Goal: Task Accomplishment & Management: Use online tool/utility

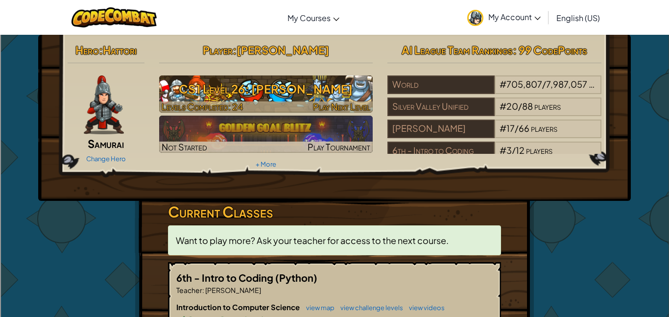
click at [243, 95] on h3 "CS1 Level 26: [PERSON_NAME]" at bounding box center [266, 89] width 214 height 22
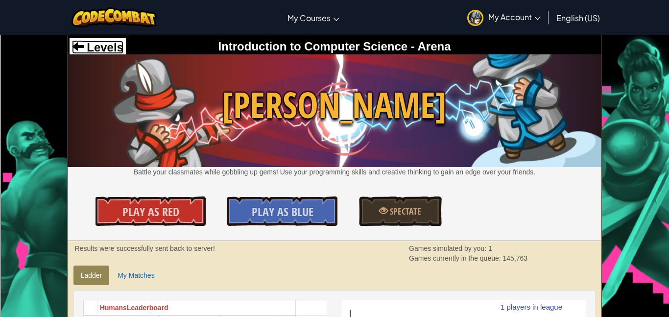
click at [110, 42] on span "Levels" at bounding box center [104, 47] width 40 height 13
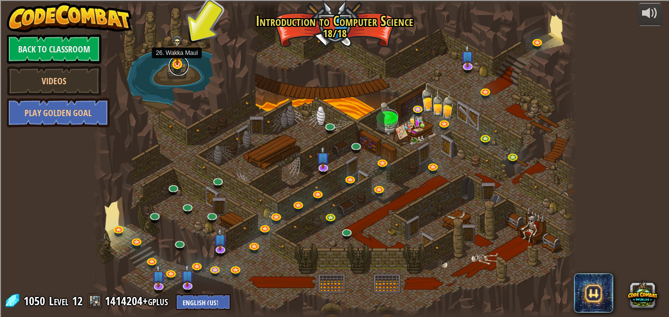
click at [180, 66] on link at bounding box center [179, 66] width 20 height 20
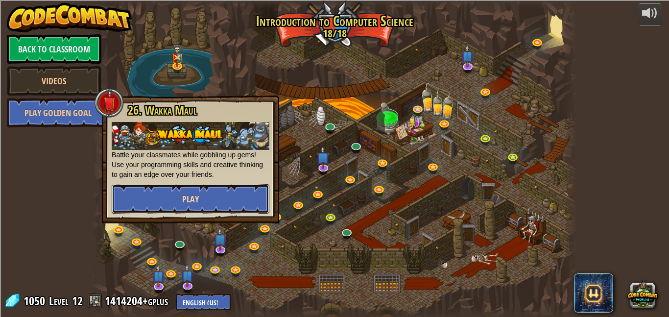
click at [213, 189] on button "Play" at bounding box center [191, 198] width 158 height 29
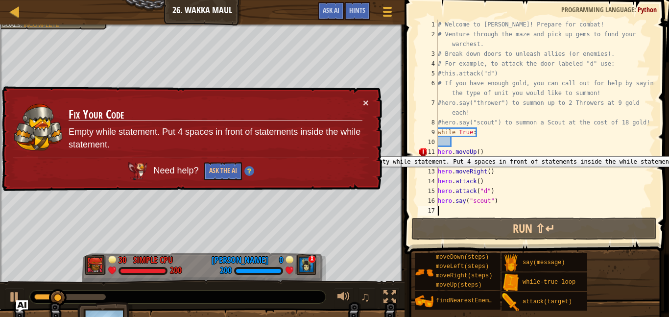
click at [437, 150] on div "11" at bounding box center [428, 152] width 20 height 10
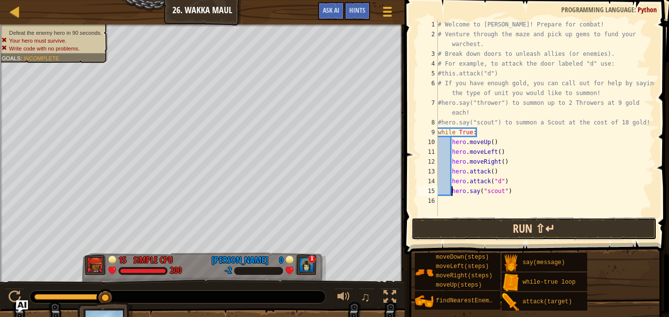
click at [443, 229] on button "Run ⇧↵" at bounding box center [534, 229] width 245 height 23
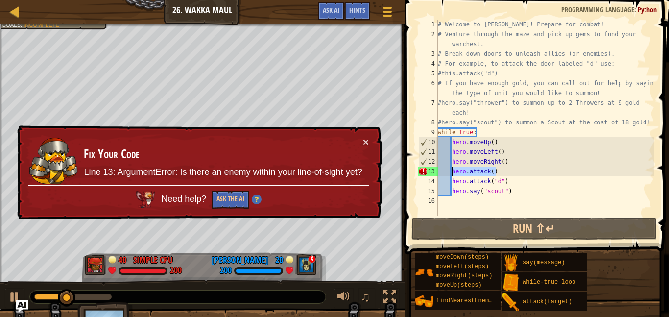
drag, startPoint x: 507, startPoint y: 169, endPoint x: 453, endPoint y: 170, distance: 54.4
click at [453, 170] on div "# Welcome to [PERSON_NAME]! Prepare for combat! # Venture through the maze and …" at bounding box center [545, 128] width 219 height 216
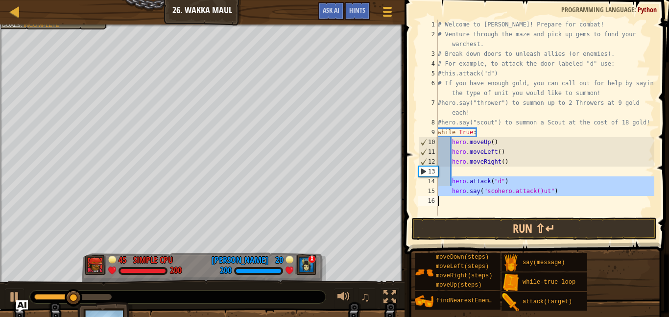
drag, startPoint x: 452, startPoint y: 181, endPoint x: 579, endPoint y: 207, distance: 129.6
click at [579, 207] on div "# Welcome to [PERSON_NAME]! Prepare for combat! # Venture through the maze and …" at bounding box center [545, 128] width 219 height 216
type textarea "hero.say("scohero.attack()ut")"
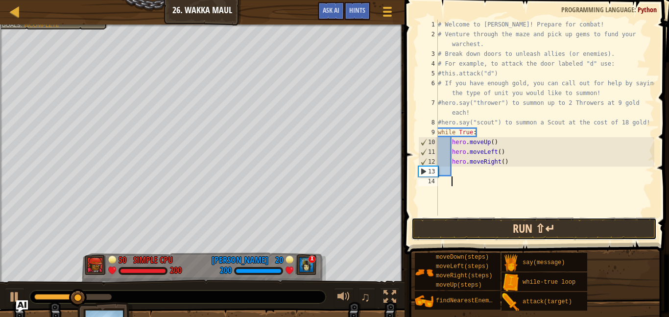
click at [491, 226] on button "Run ⇧↵" at bounding box center [534, 229] width 245 height 23
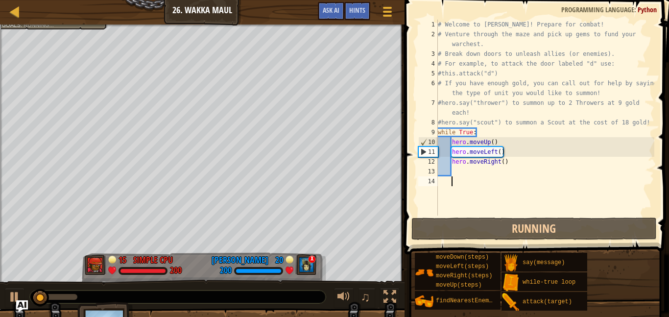
click at [460, 174] on div "# Welcome to [PERSON_NAME]! Prepare for combat! # Venture through the maze and …" at bounding box center [545, 128] width 219 height 216
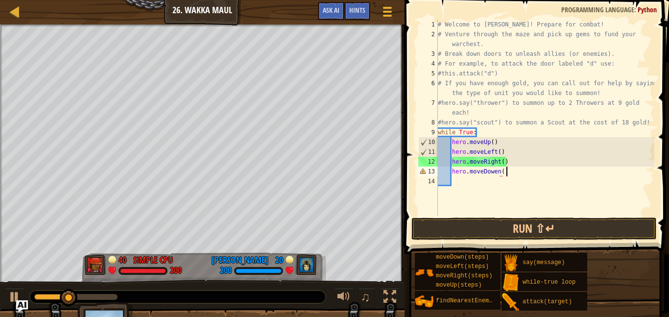
scroll to position [4, 9]
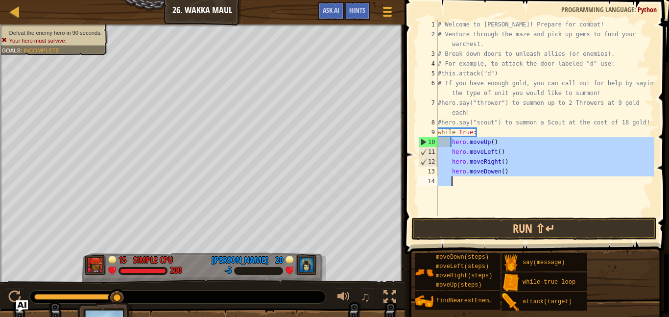
drag, startPoint x: 452, startPoint y: 139, endPoint x: 582, endPoint y: 181, distance: 135.9
click at [582, 181] on div "# Welcome to [PERSON_NAME]! Prepare for combat! # Venture through the maze and …" at bounding box center [545, 128] width 219 height 216
type textarea "hero.moveDowen()"
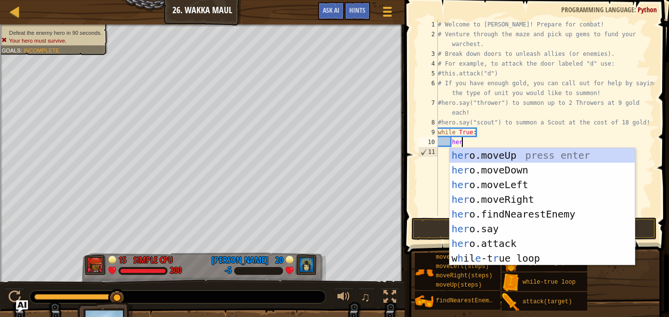
scroll to position [4, 3]
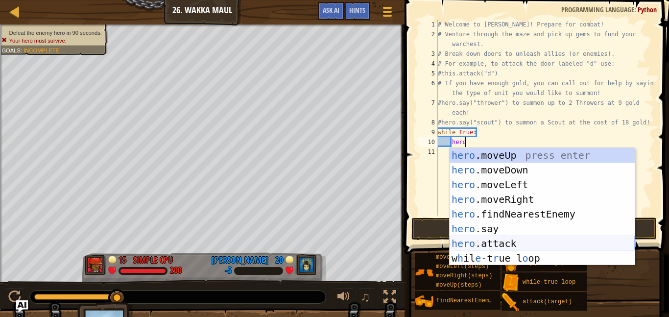
click at [532, 243] on div "hero .moveUp press enter hero .moveDown press enter hero .moveLeft press enter …" at bounding box center [542, 221] width 185 height 147
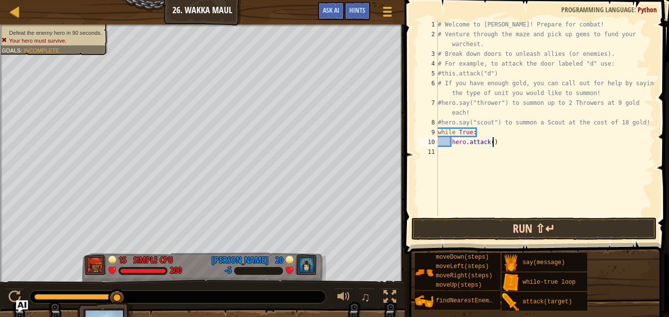
type textarea "hero.attack()"
click at [479, 227] on button "Run ⇧↵" at bounding box center [534, 229] width 245 height 23
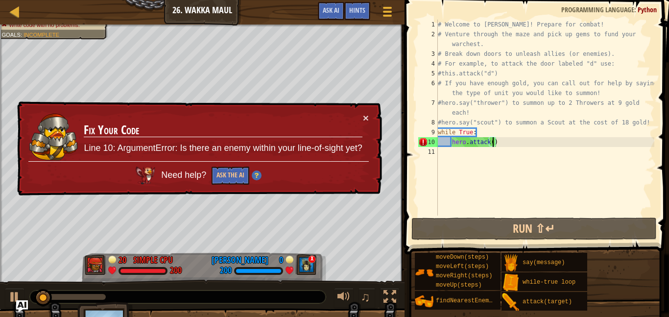
click at [454, 141] on div "# Welcome to [PERSON_NAME]! Prepare for combat! # Venture through the maze and …" at bounding box center [545, 128] width 219 height 216
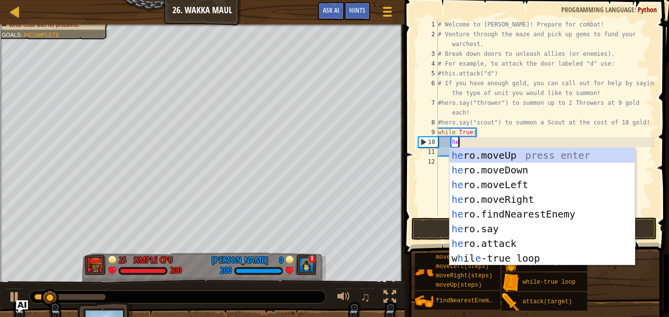
type textarea "hero"
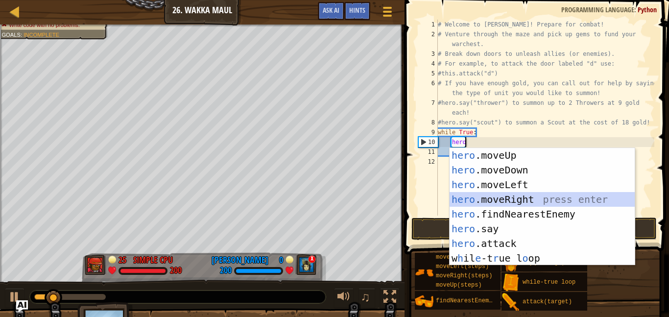
click at [490, 205] on div "hero .moveUp press enter hero .moveDown press enter hero .moveLeft press enter …" at bounding box center [542, 221] width 185 height 147
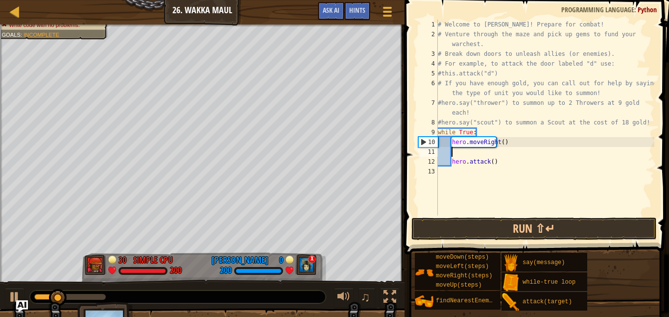
click at [503, 142] on div "# Welcome to [PERSON_NAME]! Prepare for combat! # Venture through the maze and …" at bounding box center [545, 128] width 219 height 216
type textarea "hero"
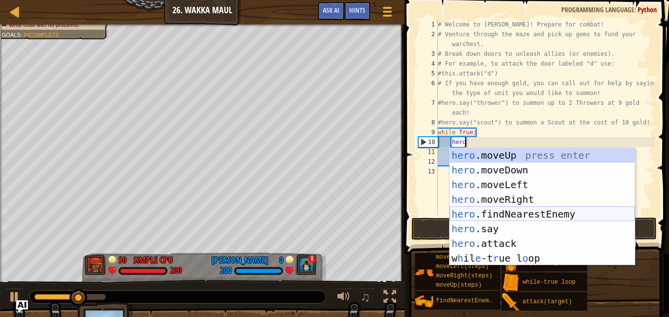
click at [516, 214] on div "hero .moveUp press enter hero .moveDown press enter hero .moveLeft press enter …" at bounding box center [542, 221] width 185 height 147
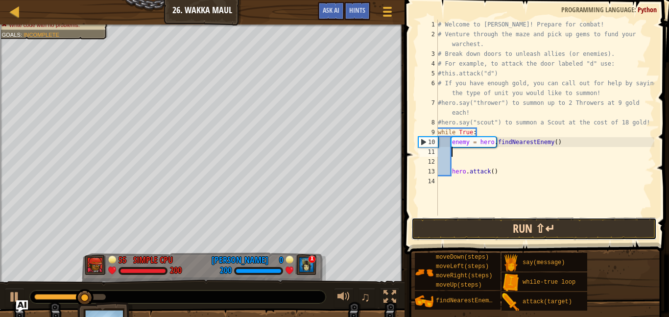
click at [457, 225] on button "Run ⇧↵" at bounding box center [534, 229] width 245 height 23
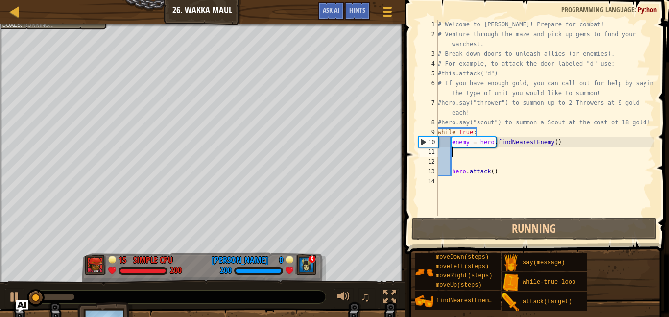
click at [496, 171] on div "# Welcome to [PERSON_NAME]! Prepare for combat! # Venture through the maze and …" at bounding box center [545, 128] width 219 height 216
click at [493, 173] on div "# Welcome to [PERSON_NAME]! Prepare for combat! # Venture through the maze and …" at bounding box center [545, 128] width 219 height 216
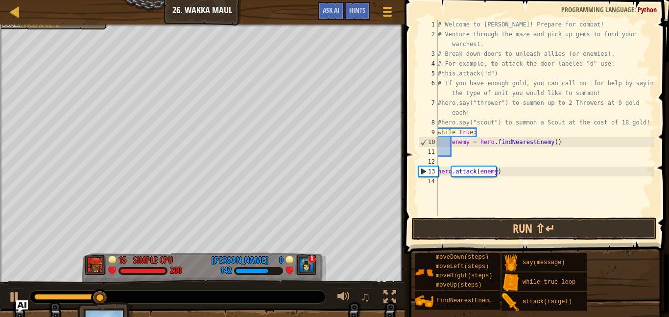
scroll to position [4, 8]
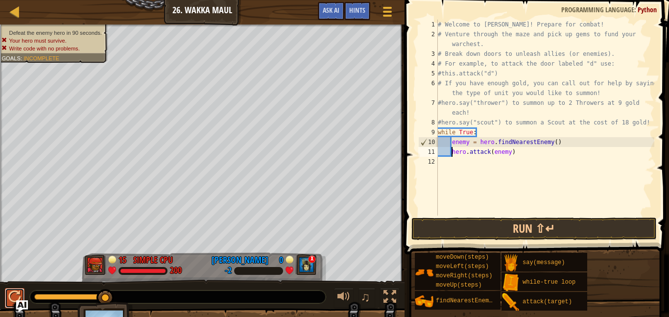
click at [10, 292] on div at bounding box center [14, 297] width 13 height 13
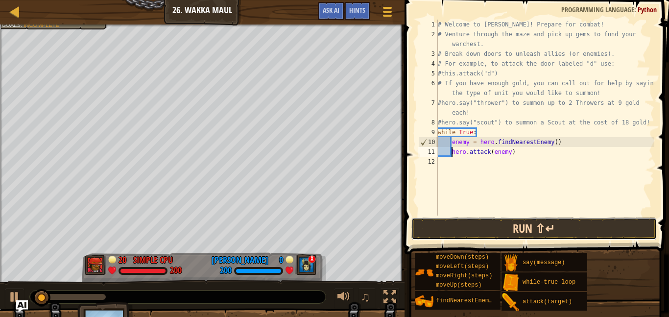
click at [437, 228] on button "Run ⇧↵" at bounding box center [534, 229] width 245 height 23
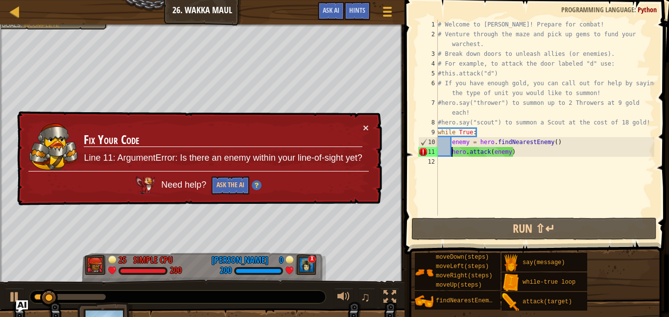
click at [460, 139] on div "# Welcome to [PERSON_NAME]! Prepare for combat! # Venture through the maze and …" at bounding box center [545, 128] width 219 height 216
type textarea "enemy = hero.findNearestEnemy()"
click at [468, 142] on div "# Welcome to [PERSON_NAME]! Prepare for combat! # Venture through the maze and …" at bounding box center [545, 128] width 219 height 216
click at [466, 144] on div "# Welcome to [PERSON_NAME]! Prepare for combat! # Venture through the maze and …" at bounding box center [545, 128] width 219 height 216
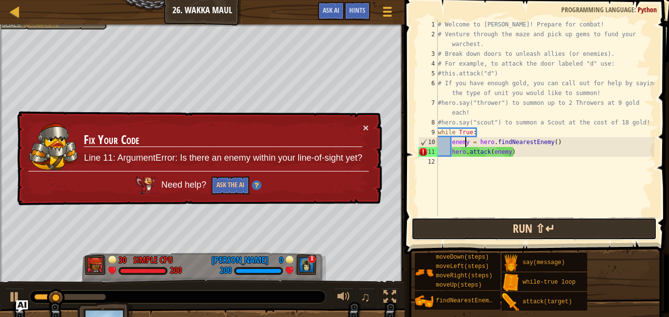
click at [458, 230] on button "Run ⇧↵" at bounding box center [534, 229] width 245 height 23
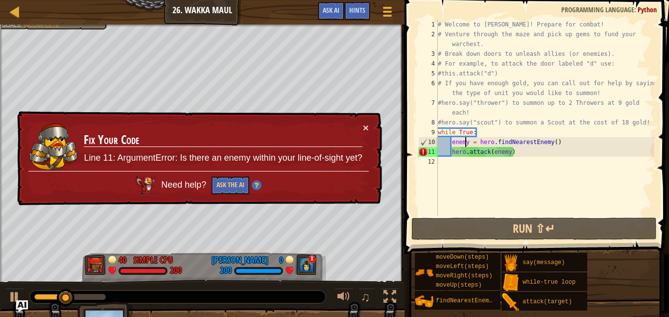
click at [373, 122] on div "× Fix Your Code Line 11: ArgumentError: Is there an enemy within your line-of-s…" at bounding box center [198, 158] width 367 height 95
click at [366, 122] on button "×" at bounding box center [366, 127] width 6 height 10
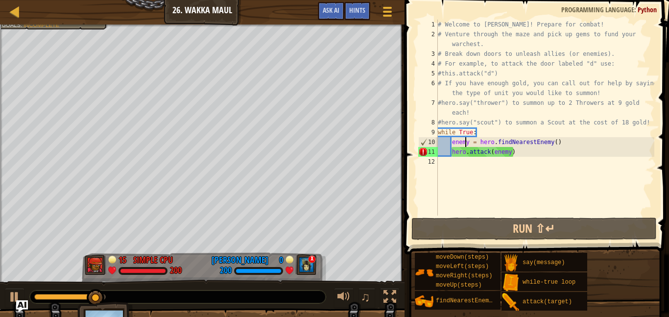
click at [15, 24] on div "Ladder Introduction to Computer Science 26. Wakka Maul Game Menu Done Hints Ask…" at bounding box center [202, 12] width 405 height 24
click at [15, 14] on div at bounding box center [15, 11] width 12 height 12
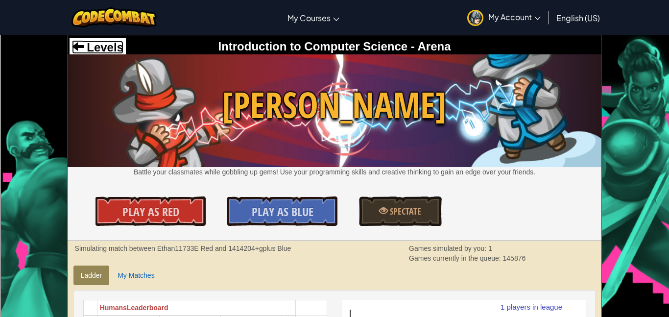
click at [84, 46] on span "Levels" at bounding box center [104, 47] width 40 height 13
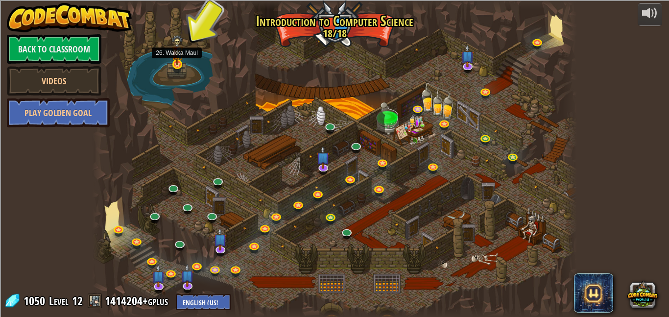
click at [174, 63] on img at bounding box center [176, 50] width 11 height 30
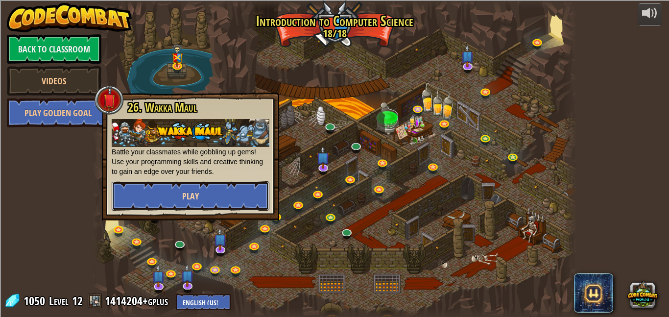
click at [178, 187] on button "Play" at bounding box center [191, 195] width 158 height 29
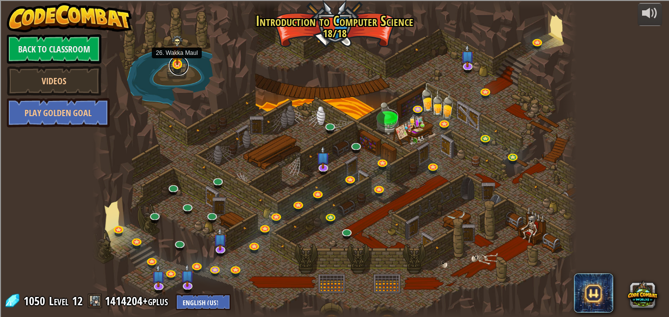
click at [179, 68] on link at bounding box center [179, 66] width 20 height 20
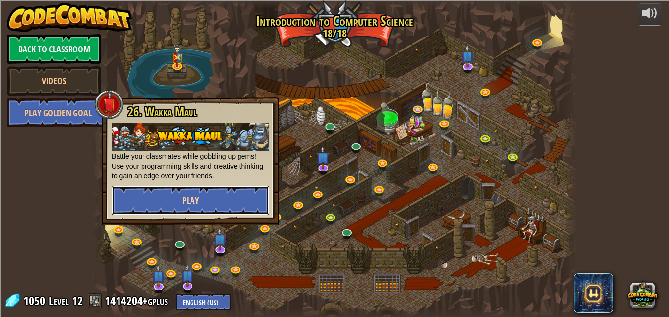
click at [218, 204] on button "Play" at bounding box center [191, 200] width 158 height 29
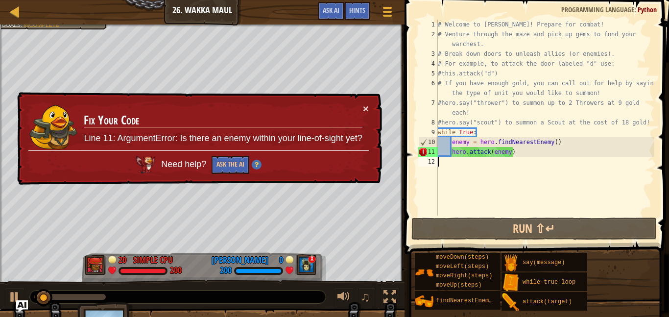
click at [508, 151] on div "# Welcome to [PERSON_NAME]! Prepare for combat! # Venture through the maze and …" at bounding box center [545, 128] width 219 height 216
click at [352, 10] on span "Hints" at bounding box center [357, 9] width 16 height 9
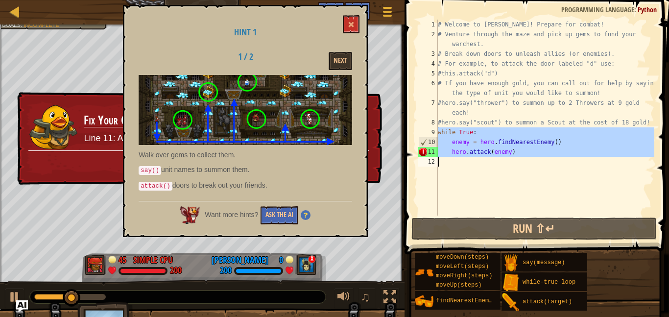
drag, startPoint x: 438, startPoint y: 131, endPoint x: 546, endPoint y: 168, distance: 113.7
click at [546, 168] on div "# Welcome to [PERSON_NAME]! Prepare for combat! # Venture through the maze and …" at bounding box center [545, 128] width 219 height 216
type textarea "hero.attack(enemy)"
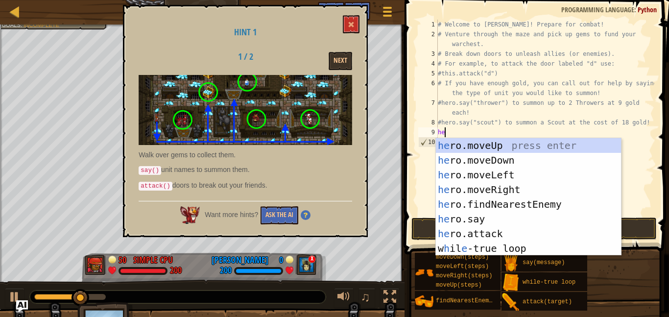
scroll to position [4, 1]
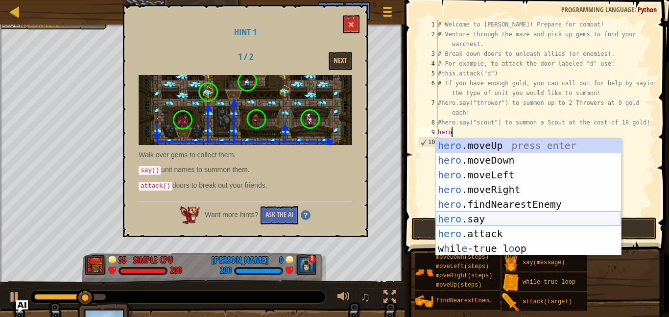
click at [467, 215] on div "hero .moveUp press enter hero .moveDown press enter hero .moveLeft press enter …" at bounding box center [528, 211] width 185 height 147
type textarea "hero.say("message")"
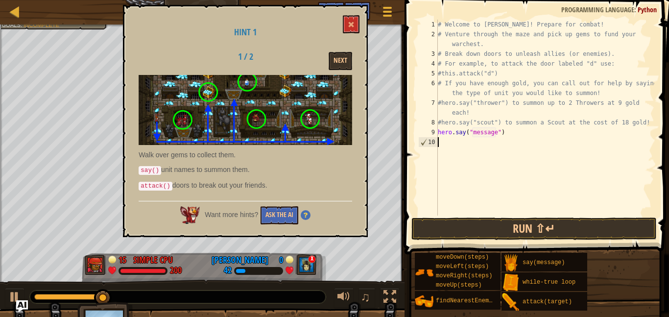
click at [458, 144] on div "# Welcome to [PERSON_NAME]! Prepare for combat! # Venture through the maze and …" at bounding box center [545, 128] width 219 height 216
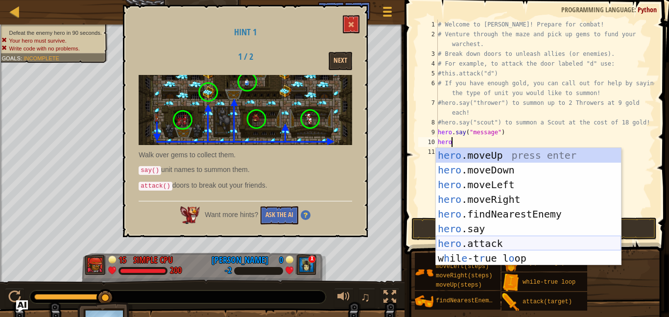
click at [488, 239] on div "hero .moveUp press enter hero .moveDown press enter hero .moveLeft press enter …" at bounding box center [528, 221] width 185 height 147
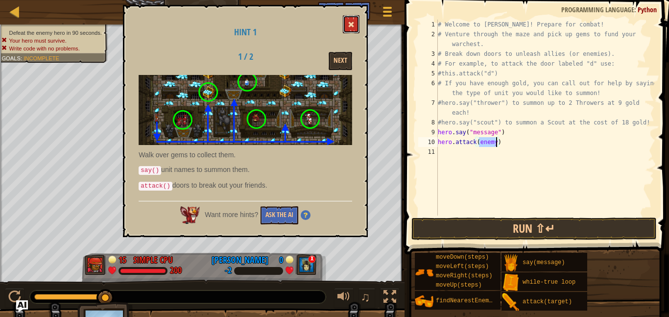
click at [347, 27] on button at bounding box center [351, 24] width 17 height 18
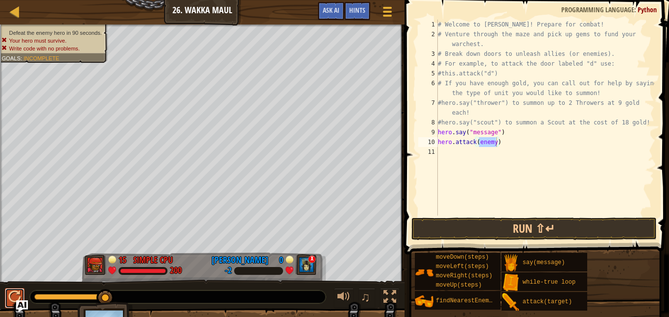
click at [14, 294] on div at bounding box center [14, 297] width 13 height 13
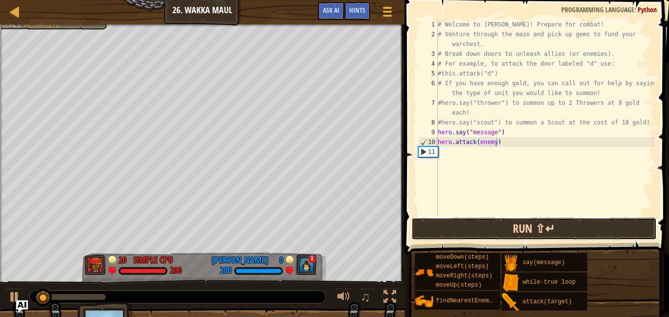
click at [459, 224] on button "Run ⇧↵" at bounding box center [534, 229] width 245 height 23
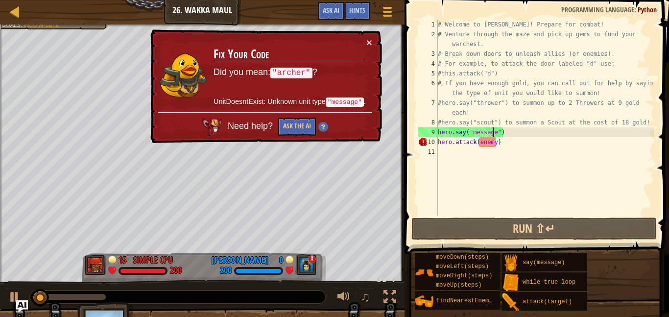
click at [493, 133] on div "# Welcome to [PERSON_NAME]! Prepare for combat! # Venture through the maze and …" at bounding box center [545, 128] width 219 height 216
click at [496, 135] on div "# Welcome to [PERSON_NAME]! Prepare for combat! # Venture through the maze and …" at bounding box center [545, 128] width 219 height 216
click at [492, 145] on div "# Welcome to [PERSON_NAME]! Prepare for combat! # Venture through the maze and …" at bounding box center [545, 128] width 219 height 216
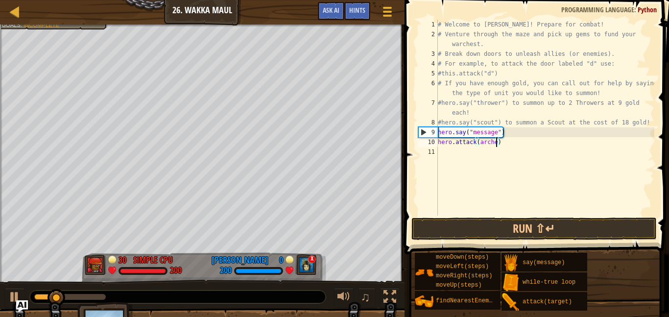
scroll to position [4, 9]
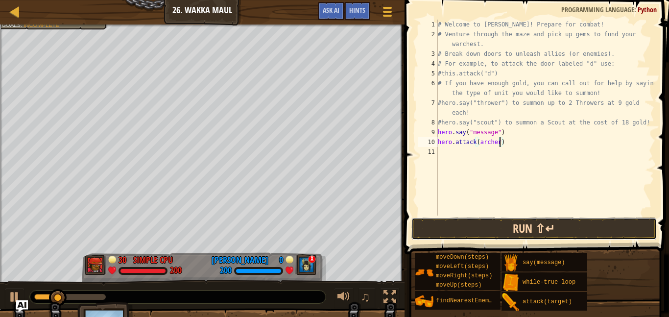
click at [491, 230] on button "Run ⇧↵" at bounding box center [534, 229] width 245 height 23
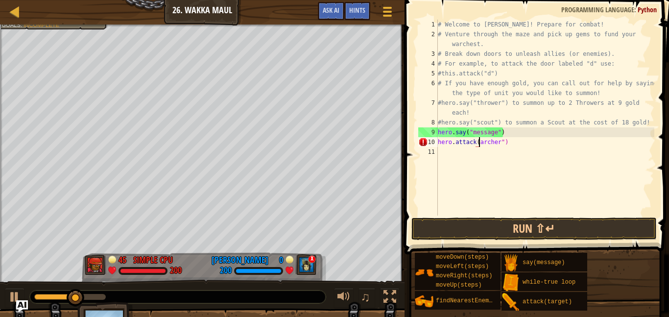
scroll to position [4, 6]
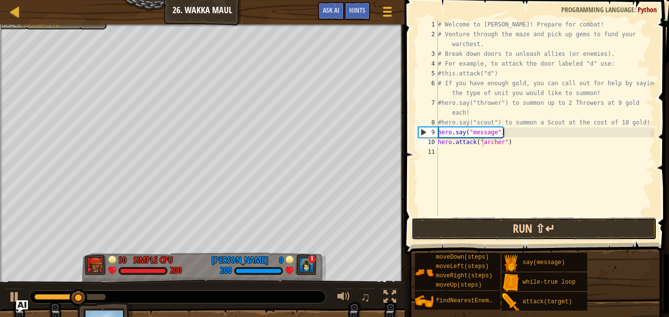
click at [508, 231] on button "Run ⇧↵" at bounding box center [534, 229] width 245 height 23
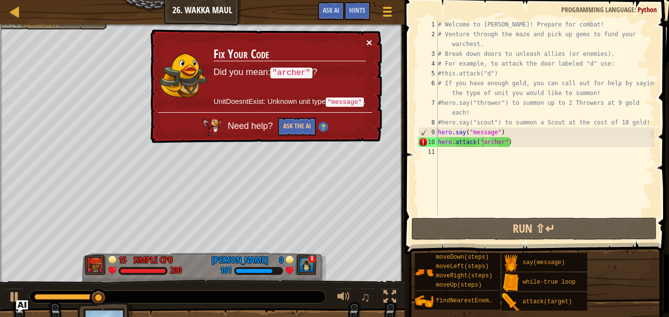
click at [367, 44] on button "×" at bounding box center [369, 42] width 6 height 10
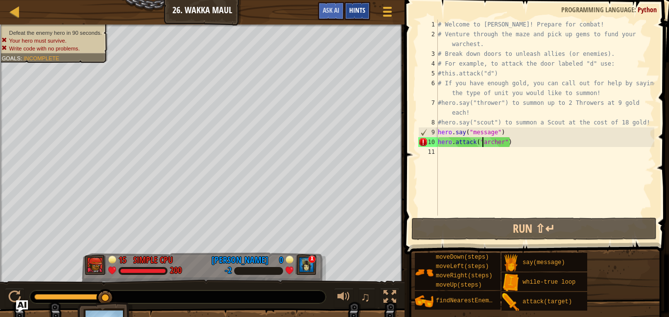
click at [359, 5] on div "Hints" at bounding box center [357, 11] width 26 height 18
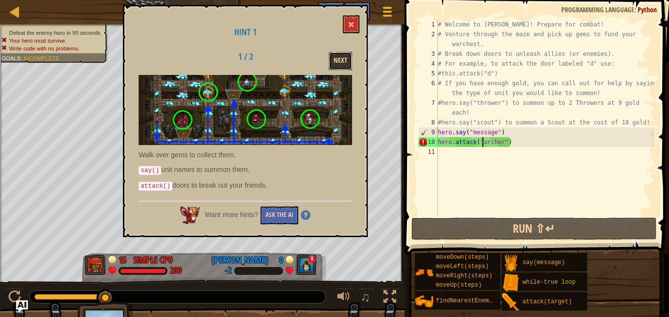
click at [338, 61] on button "Next" at bounding box center [341, 61] width 24 height 18
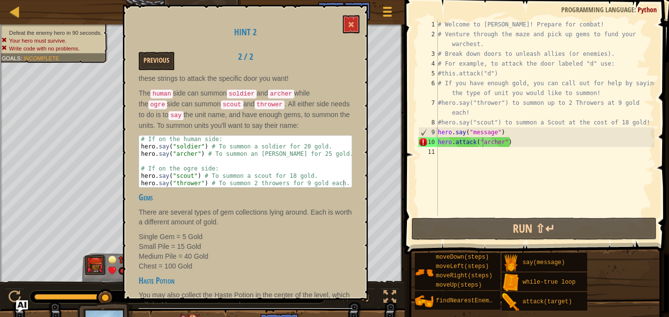
scroll to position [102, 0]
drag, startPoint x: 472, startPoint y: 131, endPoint x: 495, endPoint y: 131, distance: 23.0
click at [495, 131] on div "# Welcome to [PERSON_NAME]! Prepare for combat! # Venture through the maze and …" at bounding box center [545, 128] width 219 height 216
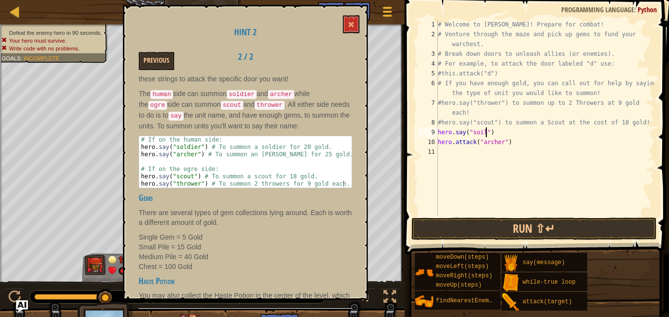
scroll to position [4, 7]
type textarea "hero.say("soildier")"
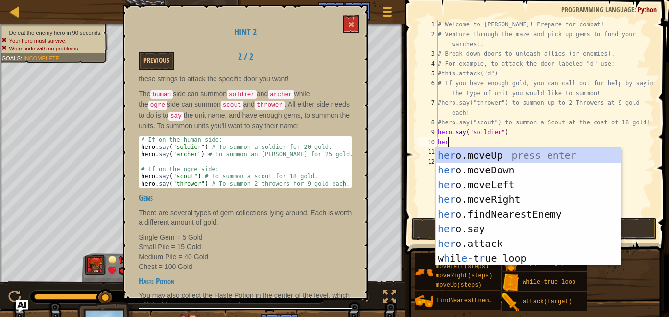
scroll to position [4, 1]
click at [482, 225] on div "hero .moveUp press enter hero .moveDown press enter hero .moveLeft press enter …" at bounding box center [528, 221] width 185 height 147
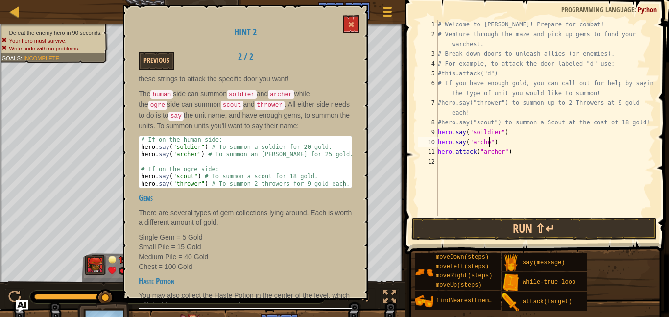
scroll to position [4, 8]
click at [483, 133] on div "# Welcome to [PERSON_NAME]! Prepare for combat! # Venture through the maze and …" at bounding box center [545, 128] width 219 height 216
click at [466, 225] on button "Run ⇧↵" at bounding box center [534, 229] width 245 height 23
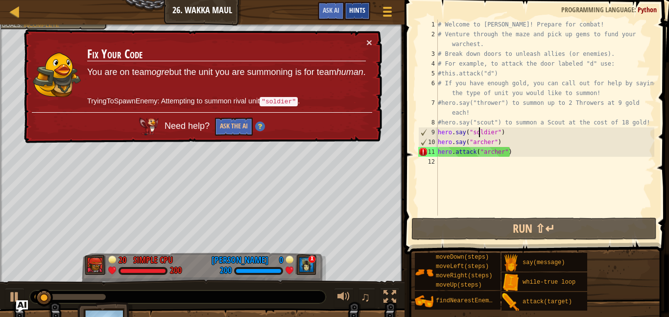
click at [352, 8] on span "Hints" at bounding box center [357, 9] width 16 height 9
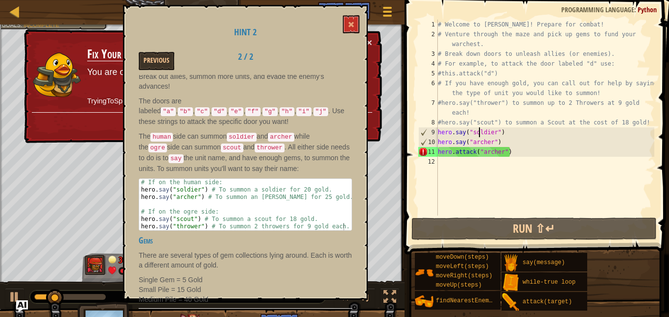
scroll to position [74, 0]
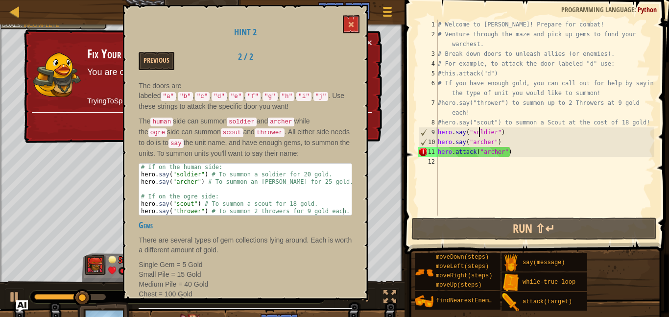
click at [472, 135] on div "# Welcome to [PERSON_NAME]! Prepare for combat! # Venture through the maze and …" at bounding box center [545, 128] width 219 height 216
drag, startPoint x: 474, startPoint y: 133, endPoint x: 493, endPoint y: 130, distance: 19.3
click at [493, 130] on div "# Welcome to [PERSON_NAME]! Prepare for combat! # Venture through the maze and …" at bounding box center [545, 128] width 219 height 216
click at [494, 131] on div "# Welcome to [PERSON_NAME]! Prepare for combat! # Venture through the maze and …" at bounding box center [545, 118] width 219 height 196
drag, startPoint x: 495, startPoint y: 131, endPoint x: 477, endPoint y: 132, distance: 18.6
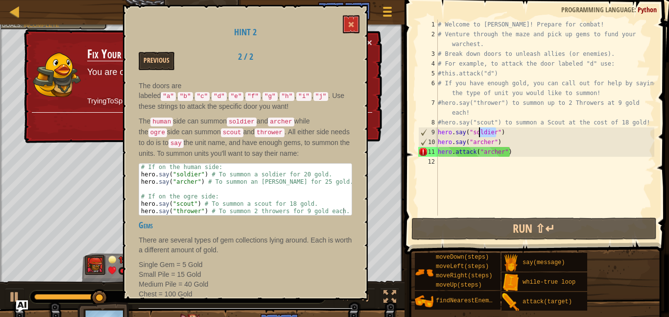
click at [477, 132] on div "# Welcome to [PERSON_NAME]! Prepare for combat! # Venture through the maze and …" at bounding box center [545, 128] width 219 height 216
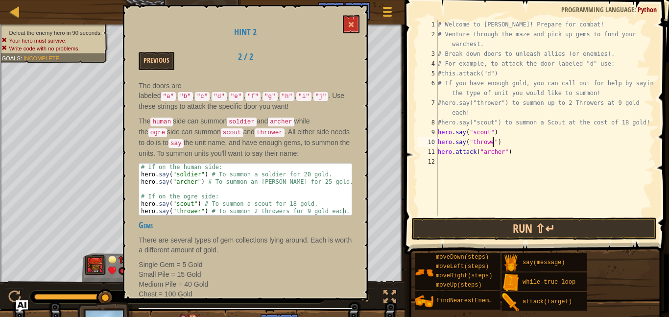
scroll to position [4, 8]
click at [508, 150] on div "# Welcome to [PERSON_NAME]! Prepare for combat! # Venture through the maze and …" at bounding box center [545, 128] width 219 height 216
type textarea "hero.attack("[PERSON_NAME]")"
click at [509, 169] on div "# Welcome to [PERSON_NAME]! Prepare for combat! # Venture through the maze and …" at bounding box center [545, 128] width 219 height 216
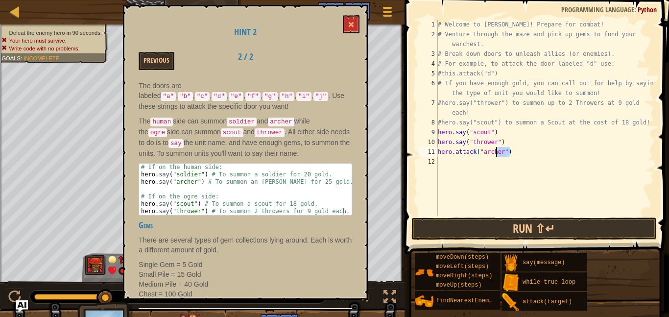
drag, startPoint x: 518, startPoint y: 151, endPoint x: 498, endPoint y: 150, distance: 20.6
click at [498, 150] on div "# Welcome to [PERSON_NAME]! Prepare for combat! # Venture through the maze and …" at bounding box center [545, 128] width 219 height 216
click at [504, 150] on div "# Welcome to [PERSON_NAME]! Prepare for combat! # Venture through the maze and …" at bounding box center [545, 118] width 219 height 196
click at [506, 149] on div "# Welcome to [PERSON_NAME]! Prepare for combat! # Venture through the maze and …" at bounding box center [545, 128] width 219 height 216
drag, startPoint x: 505, startPoint y: 149, endPoint x: 494, endPoint y: 148, distance: 10.8
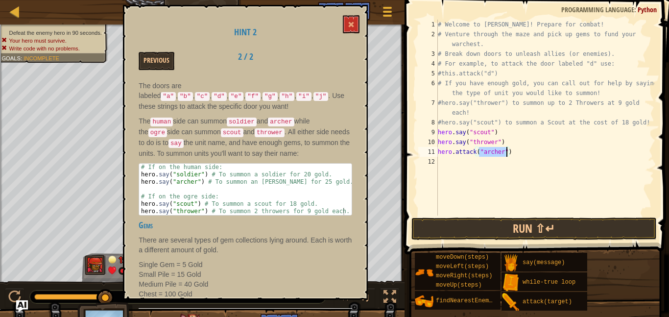
click at [494, 148] on div "# Welcome to [PERSON_NAME]! Prepare for combat! # Venture through the maze and …" at bounding box center [545, 128] width 219 height 216
click at [438, 134] on div "9" at bounding box center [428, 132] width 20 height 10
drag, startPoint x: 438, startPoint y: 151, endPoint x: 482, endPoint y: 148, distance: 43.7
click at [482, 148] on div "# Welcome to [PERSON_NAME]! Prepare for combat! # Venture through the maze and …" at bounding box center [545, 128] width 219 height 216
type textarea "hero.attack()"
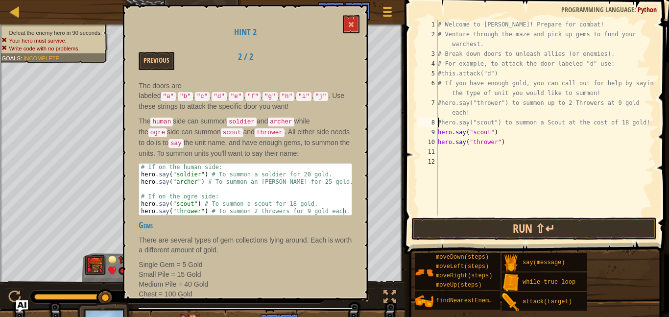
type textarea "hero.say("scout")"
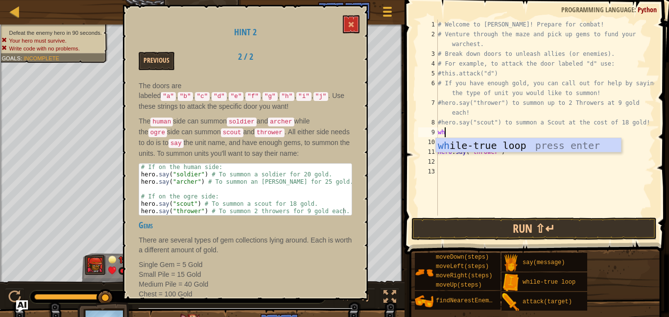
type textarea "whio"
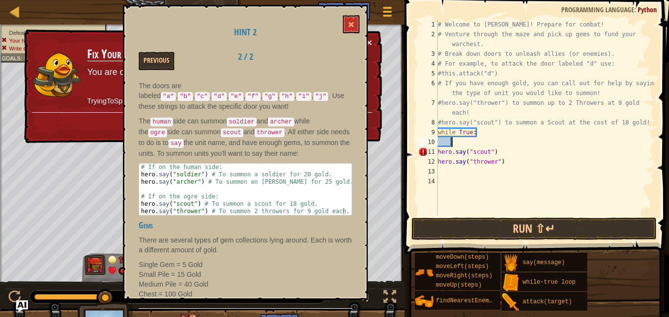
click at [438, 152] on div "11" at bounding box center [428, 152] width 20 height 10
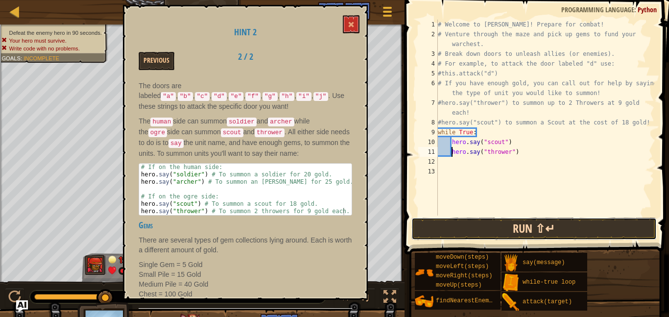
click at [480, 235] on button "Run ⇧↵" at bounding box center [534, 229] width 245 height 23
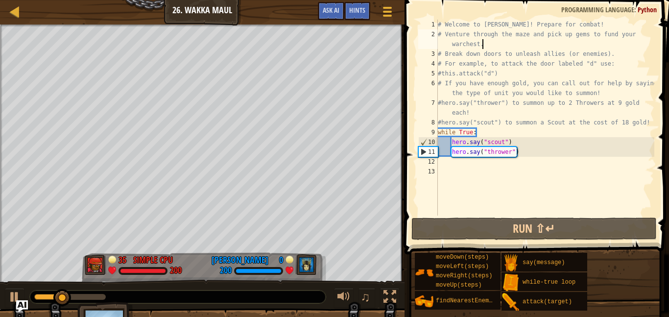
click at [487, 41] on div "# Welcome to [PERSON_NAME]! Prepare for combat! # Venture through the maze and …" at bounding box center [545, 128] width 219 height 216
type textarea "# Venture through the maze and pick up gems to fund your warchest."
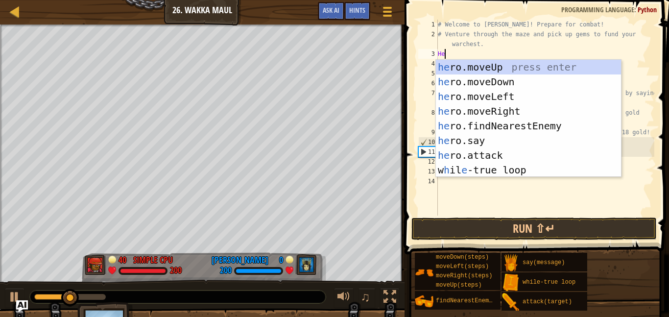
scroll to position [4, 0]
type textarea "H"
type textarea "hero"
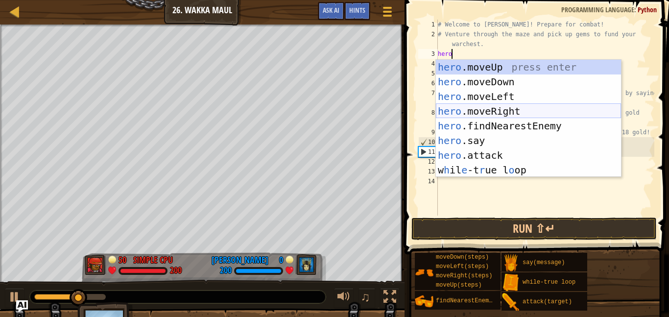
click at [514, 112] on div "hero .moveUp press enter hero .moveDown press enter hero .moveLeft press enter …" at bounding box center [528, 133] width 185 height 147
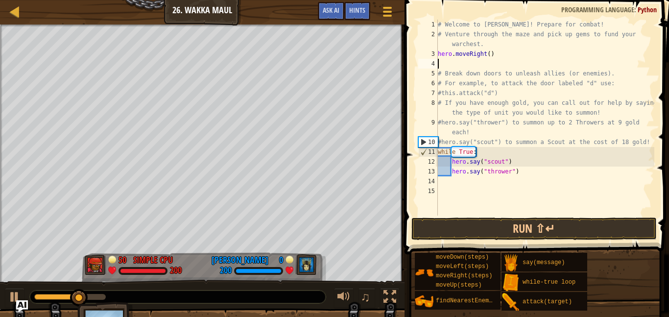
scroll to position [4, 0]
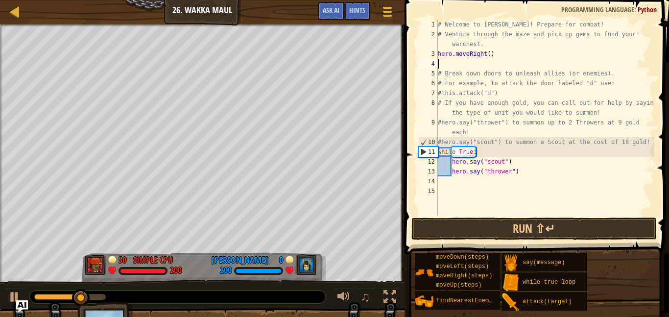
click at [490, 55] on div "# Welcome to [PERSON_NAME]! Prepare for combat! # Venture through the maze and …" at bounding box center [545, 128] width 219 height 216
type textarea "hero.moveRight(2)"
click at [493, 62] on div "# Welcome to [PERSON_NAME]! Prepare for combat! # Venture through the maze and …" at bounding box center [545, 128] width 219 height 216
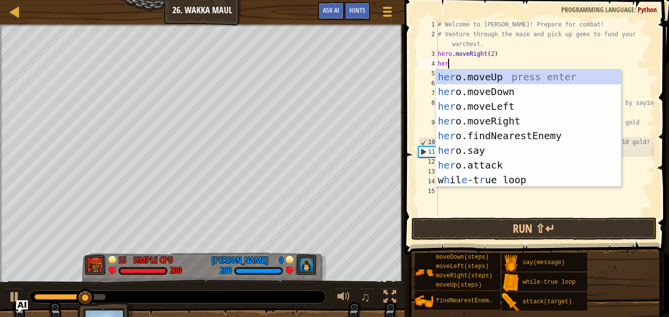
type textarea "hero"
click at [502, 88] on div "hero .moveUp press enter hero .moveDown press enter hero .moveLeft press enter …" at bounding box center [528, 143] width 185 height 147
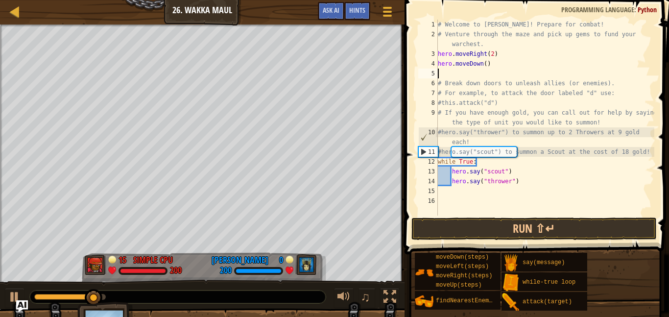
click at [487, 62] on div "# Welcome to [PERSON_NAME]! Prepare for combat! # Venture through the maze and …" at bounding box center [545, 128] width 219 height 216
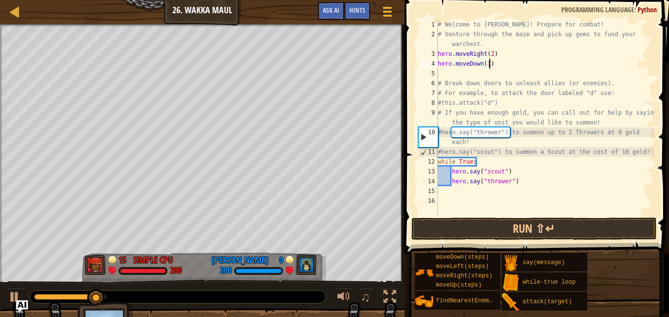
scroll to position [4, 7]
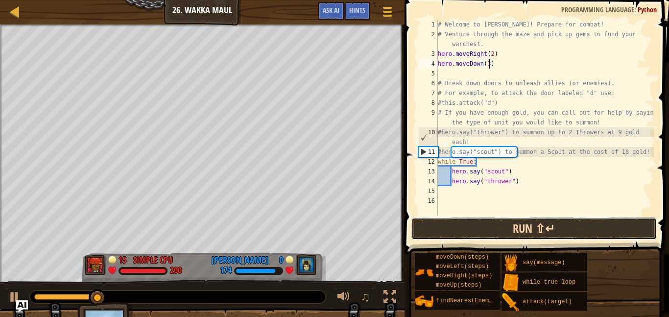
click at [467, 236] on button "Run ⇧↵" at bounding box center [534, 229] width 245 height 23
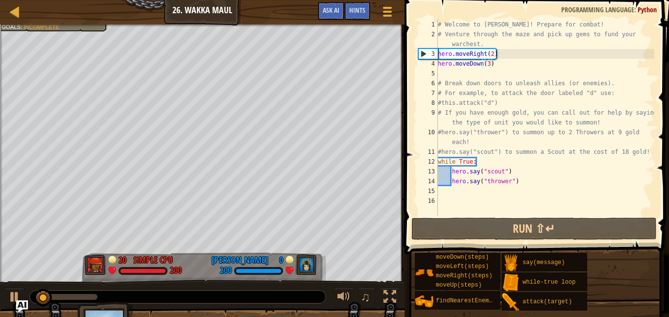
click at [438, 53] on div "# Welcome to [PERSON_NAME]! Prepare for combat! # Venture through the maze and …" at bounding box center [545, 128] width 219 height 216
type textarea "hero.moveRight(2)"
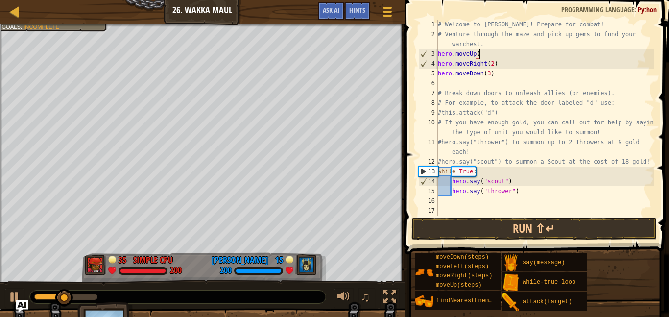
scroll to position [4, 6]
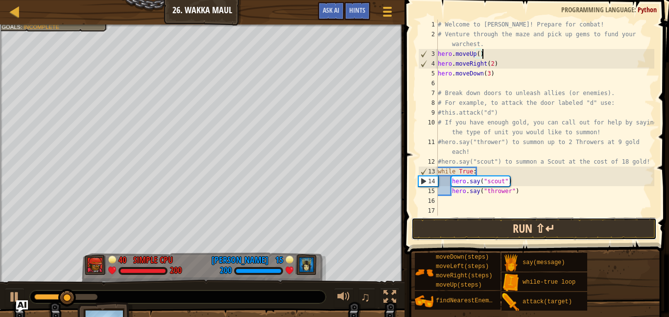
click at [497, 227] on button "Run ⇧↵" at bounding box center [534, 229] width 245 height 23
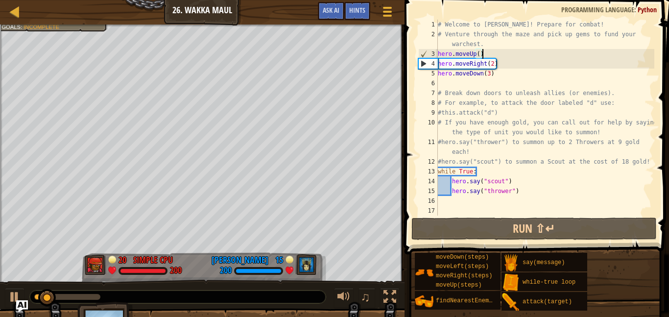
click at [486, 63] on div "# Welcome to [PERSON_NAME]! Prepare for combat! # Venture through the maze and …" at bounding box center [545, 128] width 219 height 216
click at [484, 63] on div "# Welcome to [PERSON_NAME]! Prepare for combat! # Venture through the maze and …" at bounding box center [545, 128] width 219 height 216
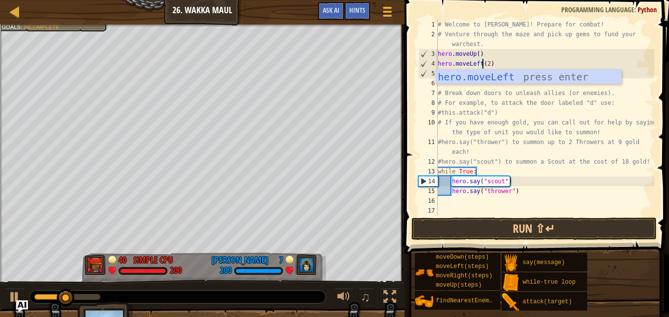
scroll to position [4, 6]
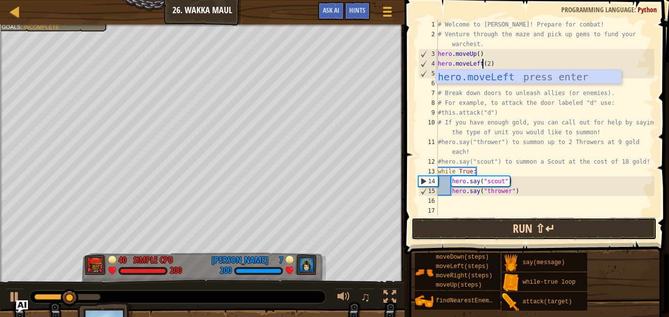
click at [453, 232] on button "Run ⇧↵" at bounding box center [534, 229] width 245 height 23
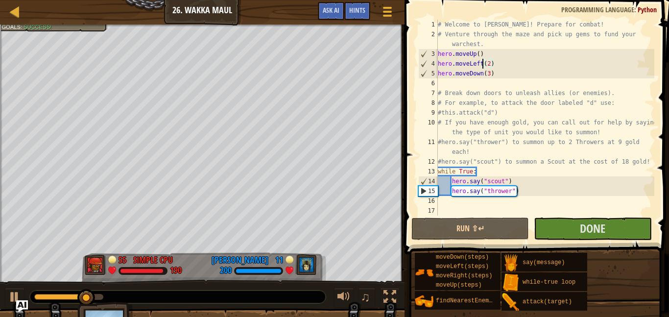
click at [488, 72] on div "# Welcome to [PERSON_NAME]! Prepare for combat! # Venture through the maze and …" at bounding box center [545, 128] width 219 height 216
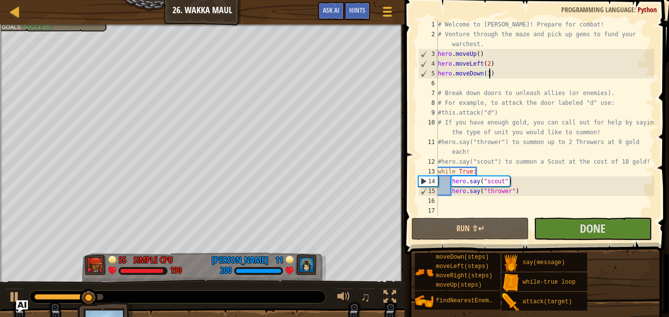
type textarea "hero.moveDown(4)"
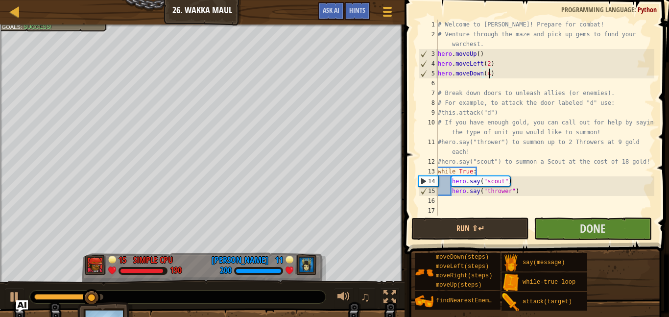
click at [568, 212] on div "# Welcome to [PERSON_NAME]! Prepare for combat! # Venture through the maze and …" at bounding box center [545, 128] width 219 height 216
click at [559, 226] on button "Done" at bounding box center [593, 229] width 118 height 23
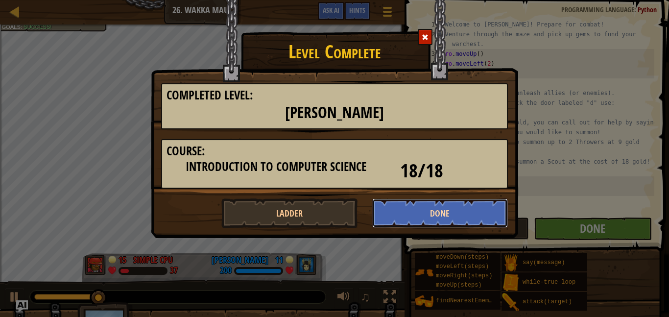
click at [425, 216] on button "Done" at bounding box center [440, 212] width 136 height 29
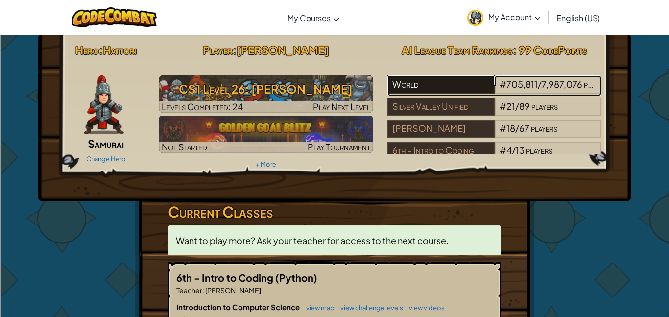
click at [427, 82] on div "World" at bounding box center [441, 84] width 107 height 19
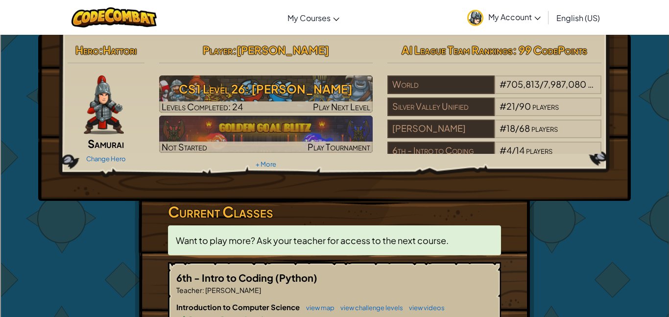
click at [317, 160] on div "Player : [PERSON_NAME] CS1 Level 26: [PERSON_NAME] Levels Completed: 24 Play Ne…" at bounding box center [266, 106] width 229 height 132
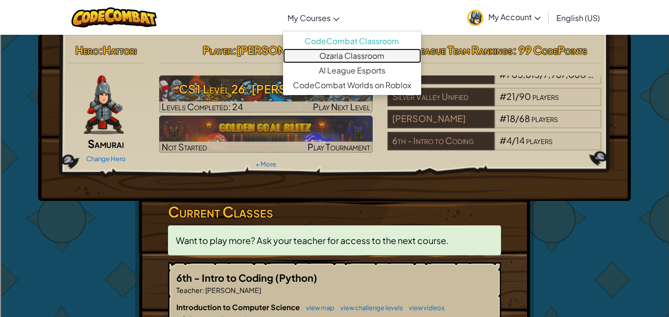
click at [339, 58] on link "Ozaria Classroom" at bounding box center [352, 56] width 138 height 15
